Goal: Task Accomplishment & Management: Complete application form

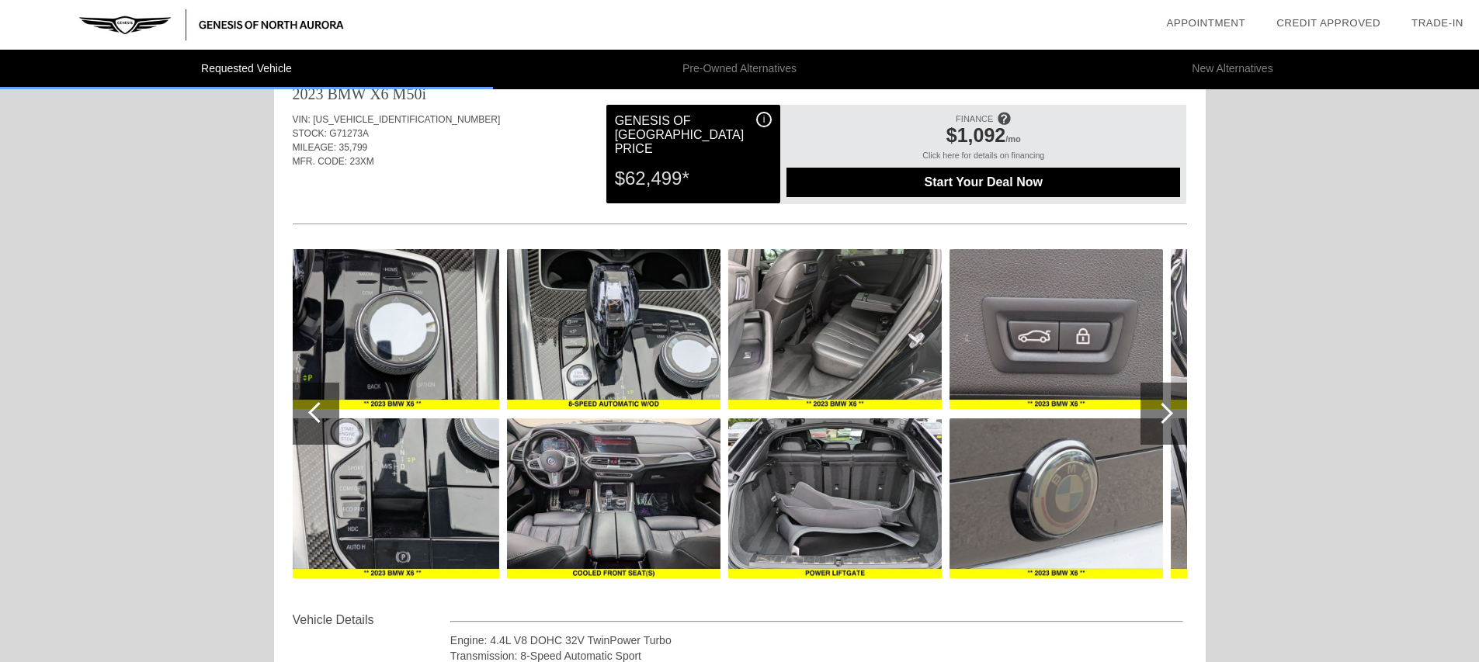
scroll to position [36, 0]
click at [1172, 414] on div at bounding box center [1162, 414] width 21 height 21
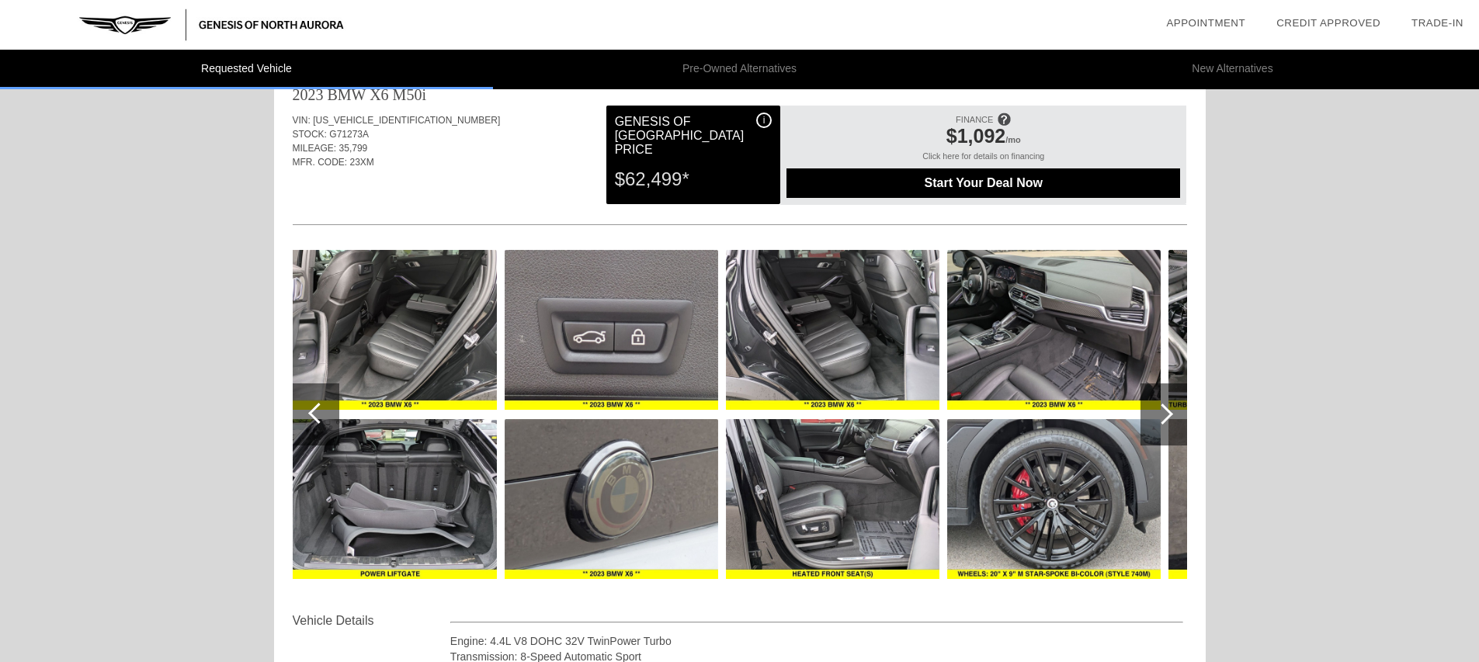
click at [1164, 409] on div at bounding box center [1162, 414] width 21 height 21
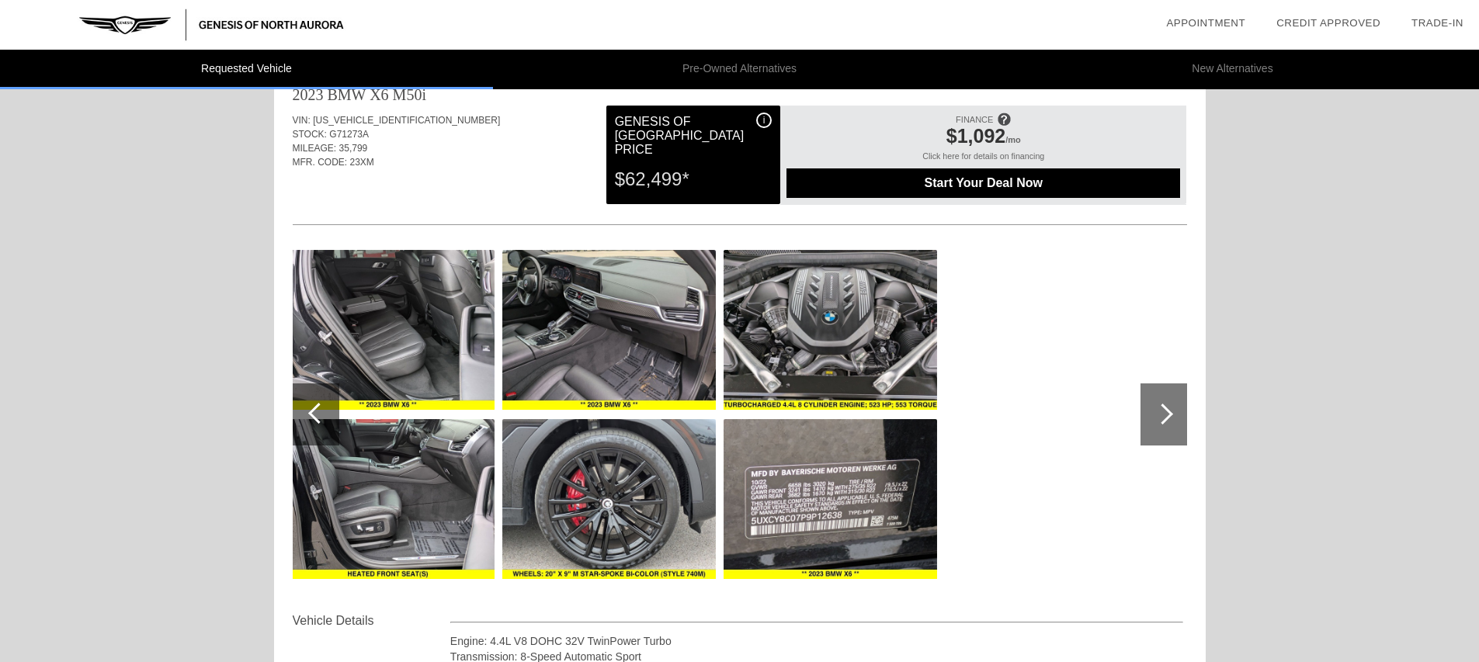
click at [1165, 409] on div at bounding box center [1162, 414] width 21 height 21
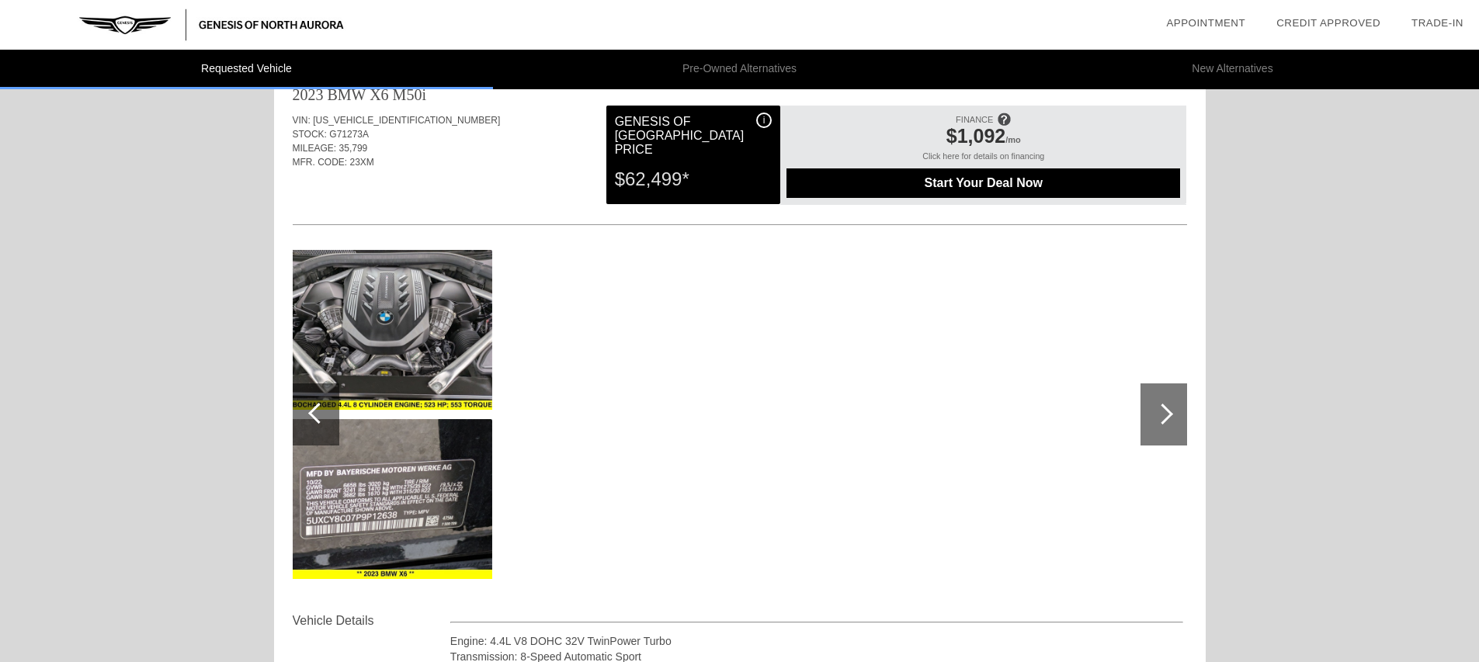
click at [1165, 410] on div at bounding box center [1162, 414] width 21 height 21
click at [325, 411] on div at bounding box center [318, 413] width 21 height 21
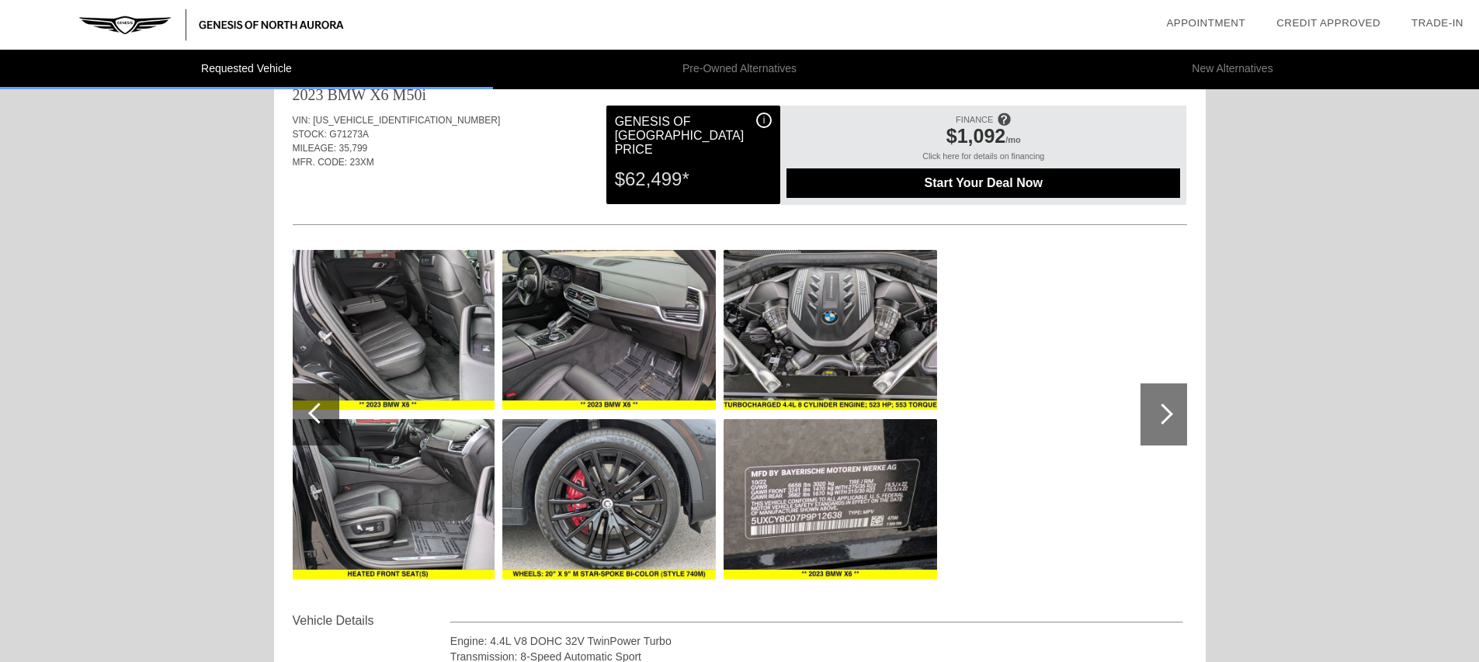
click at [310, 408] on div at bounding box center [316, 415] width 47 height 62
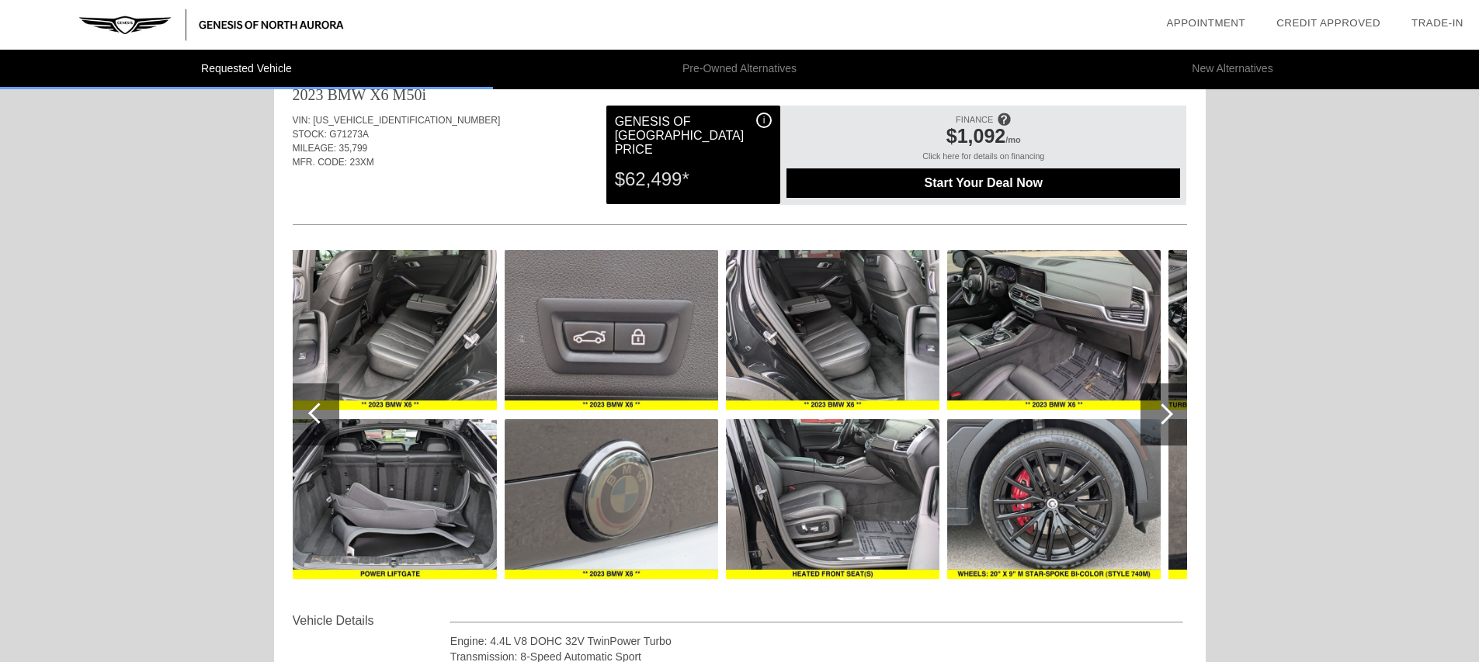
click at [310, 408] on div at bounding box center [316, 415] width 47 height 62
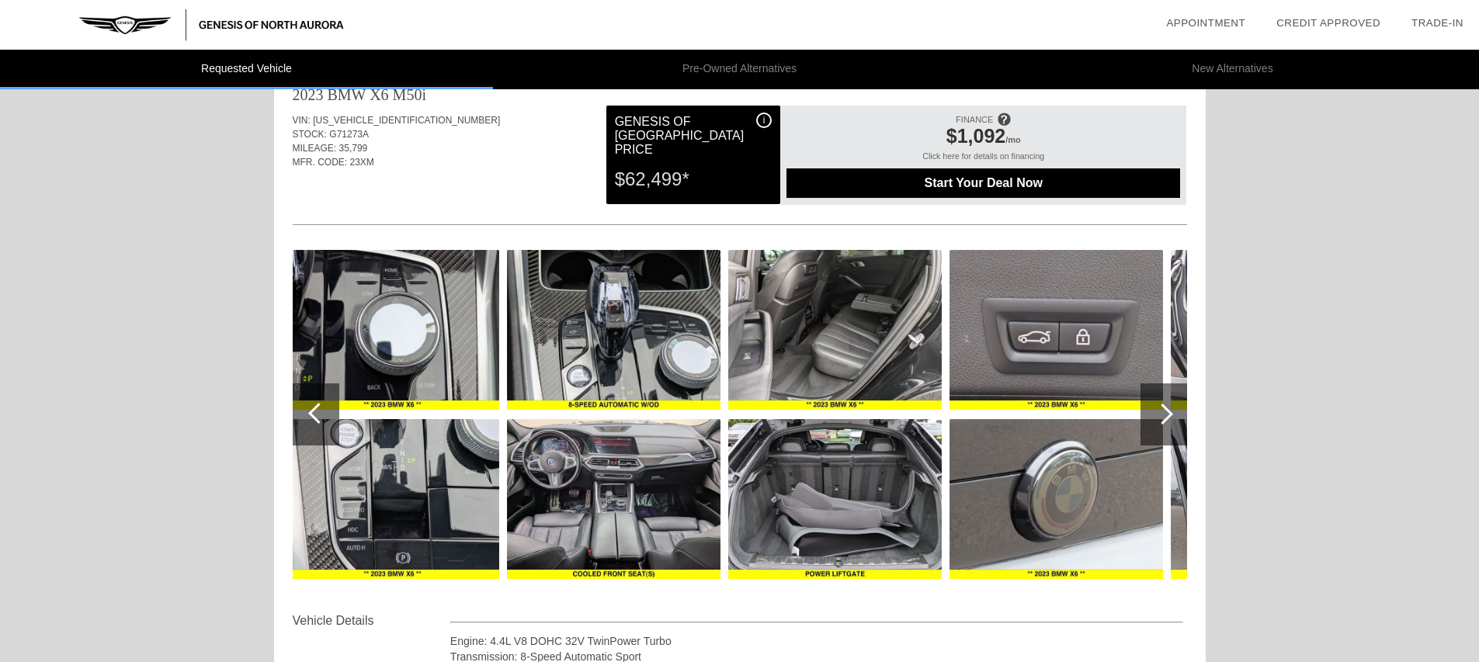
click at [310, 408] on div at bounding box center [316, 415] width 47 height 62
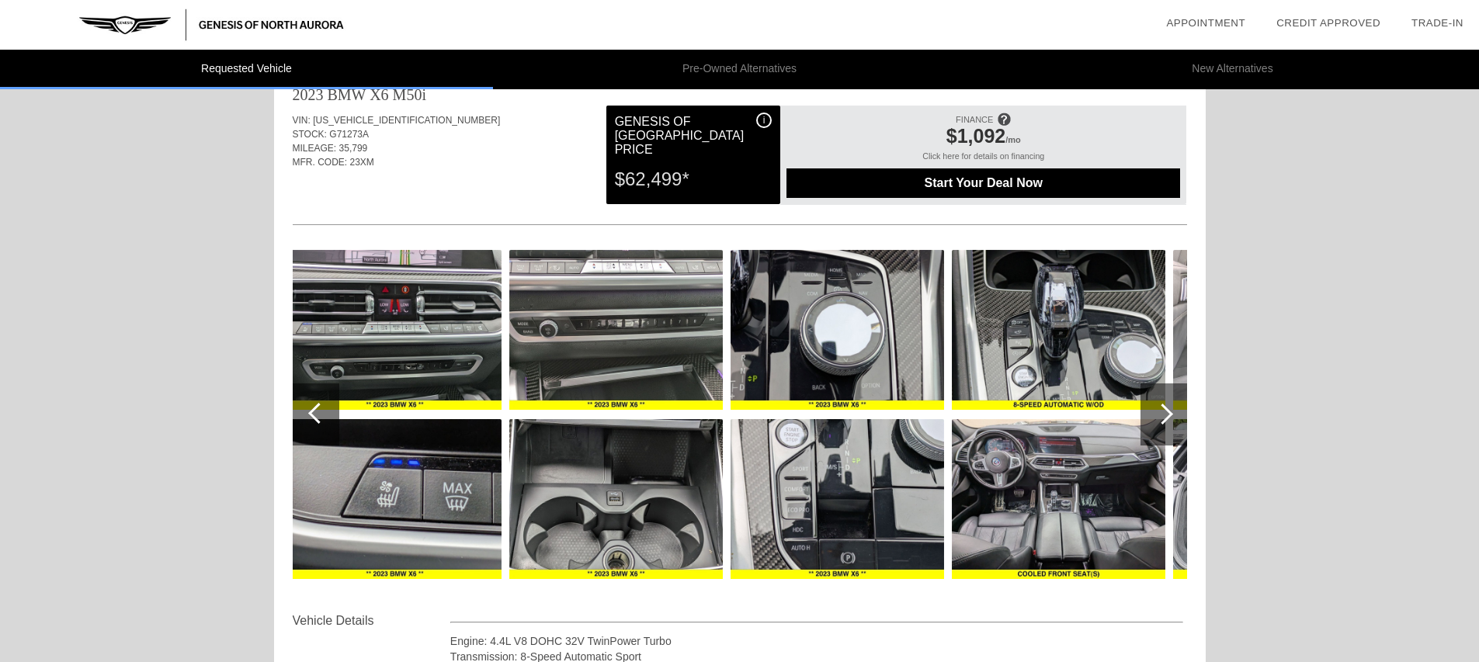
click at [310, 408] on div at bounding box center [316, 415] width 47 height 62
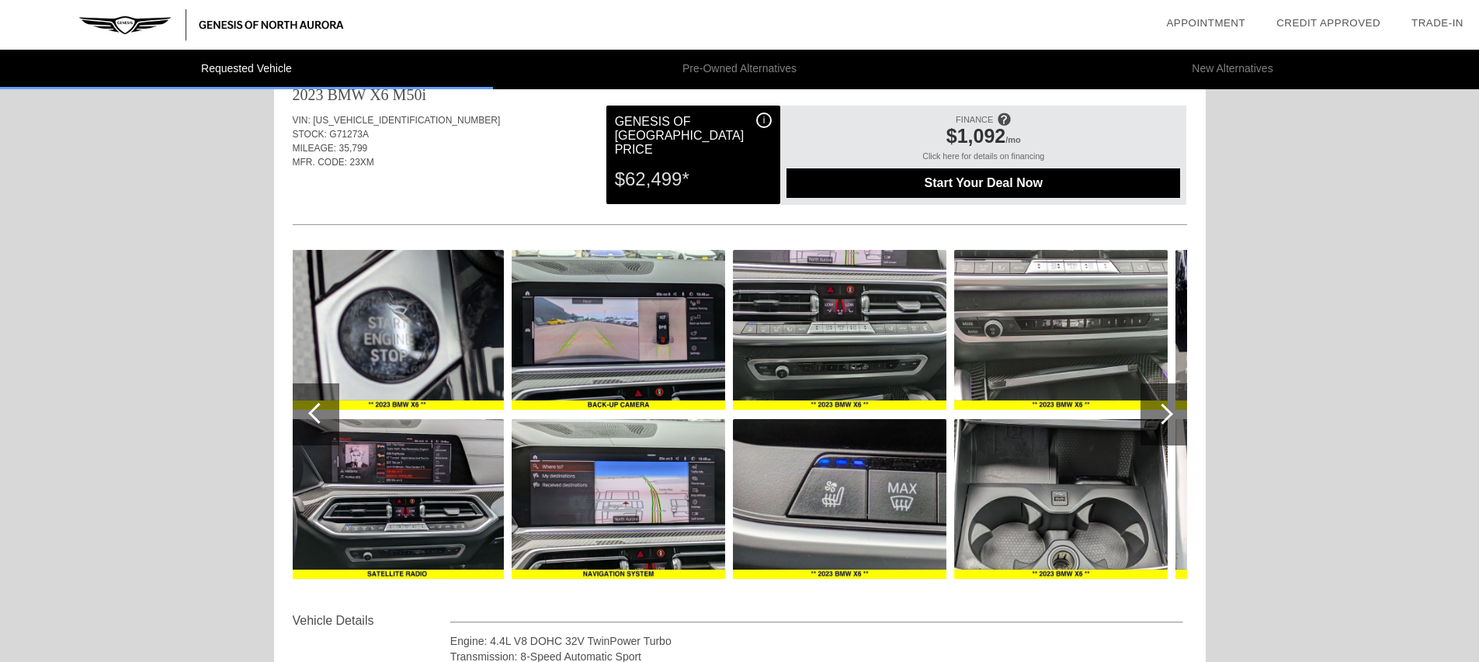
click at [310, 408] on div at bounding box center [316, 415] width 47 height 62
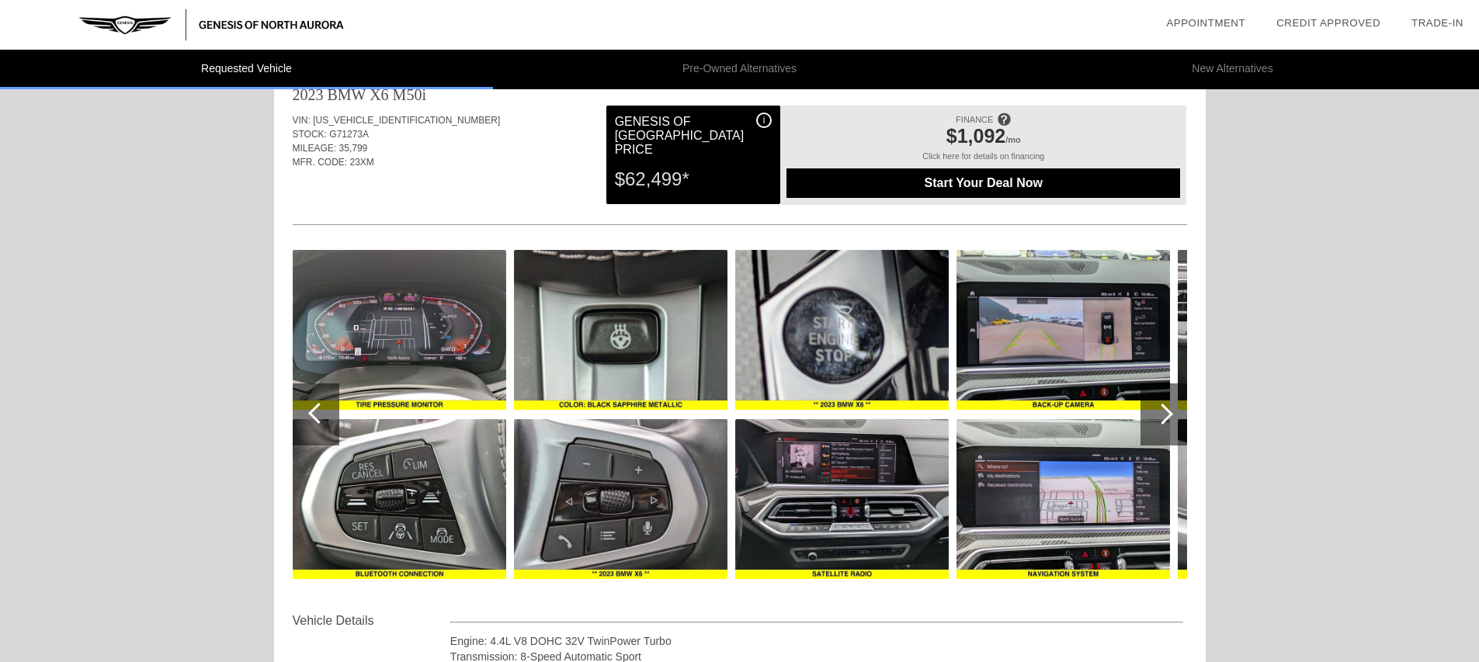
click at [310, 408] on div at bounding box center [316, 415] width 47 height 62
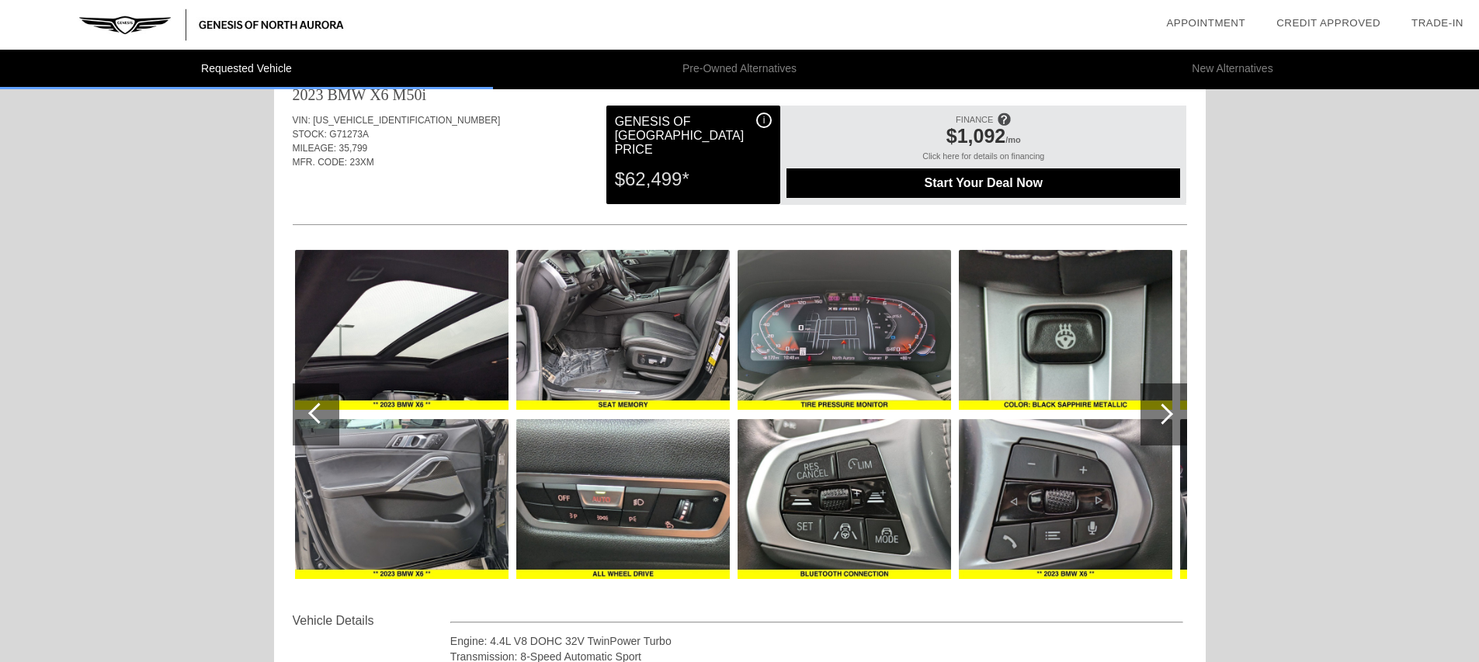
click at [310, 408] on div at bounding box center [316, 415] width 47 height 62
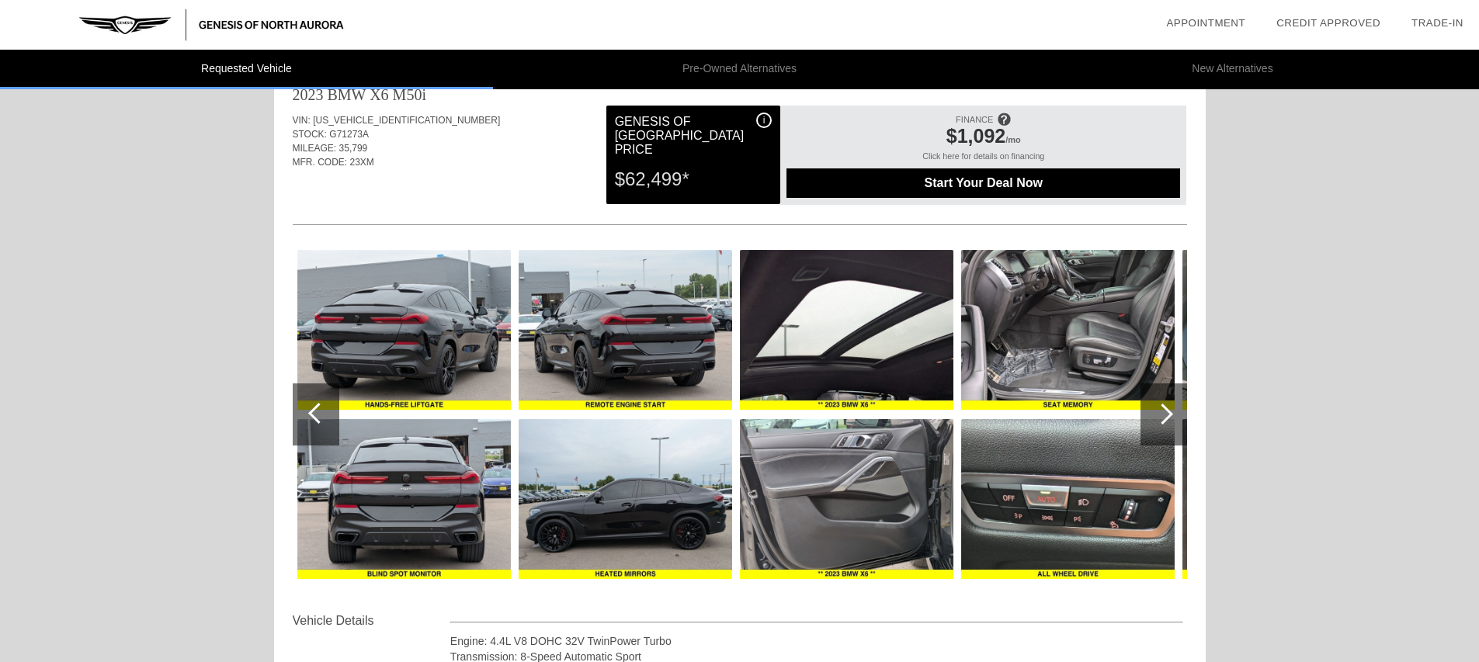
click at [310, 408] on div at bounding box center [316, 415] width 47 height 62
